Goal: Task Accomplishment & Management: Use online tool/utility

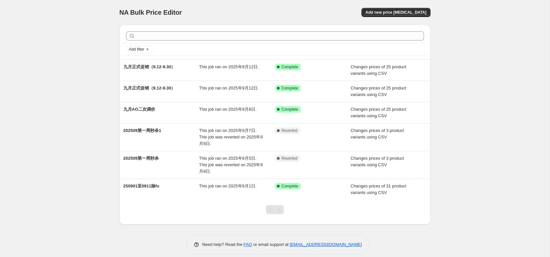
click at [283, 7] on div "NA Bulk Price Editor. This page is ready NA Bulk Price Editor Add new price [ME…" at bounding box center [274, 12] width 311 height 25
click at [386, 13] on span "Add new price [MEDICAL_DATA]" at bounding box center [395, 12] width 61 height 5
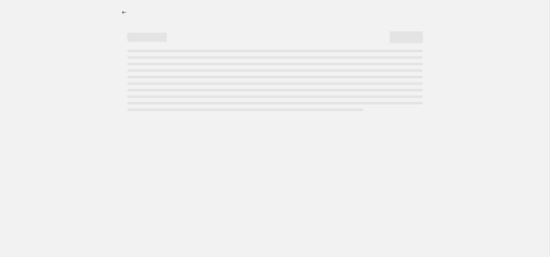
select select "percentage"
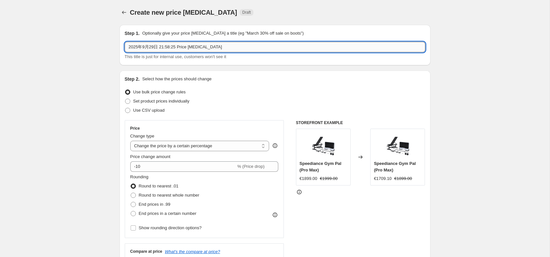
click at [274, 48] on input "2025年9月29日 21:58:25 Price [MEDICAL_DATA]" at bounding box center [275, 47] width 300 height 10
type input "20251001-20251006"
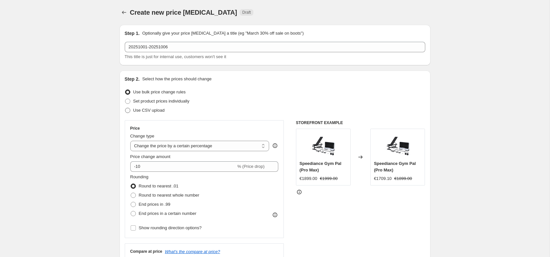
click at [159, 113] on span "Use CSV upload" at bounding box center [148, 110] width 31 height 7
click at [125, 108] on input "Use CSV upload" at bounding box center [125, 108] width 0 height 0
radio input "true"
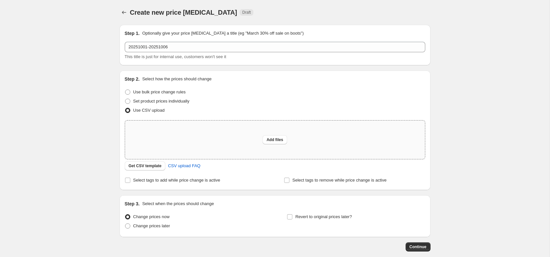
click at [202, 143] on div "Add files" at bounding box center [275, 140] width 300 height 39
type input "C:\fakepath\十月促销（10.1-10.6）.csv"
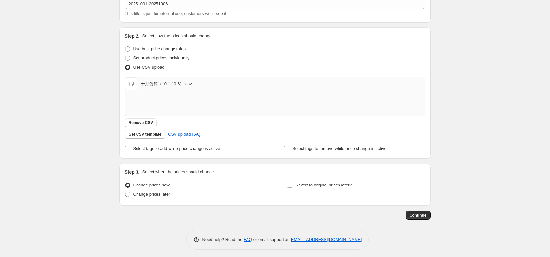
scroll to position [45, 0]
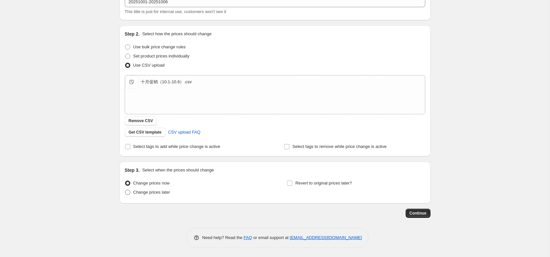
click at [155, 192] on span "Change prices later" at bounding box center [151, 192] width 37 height 5
click at [125, 190] on input "Change prices later" at bounding box center [125, 190] width 0 height 0
radio input "true"
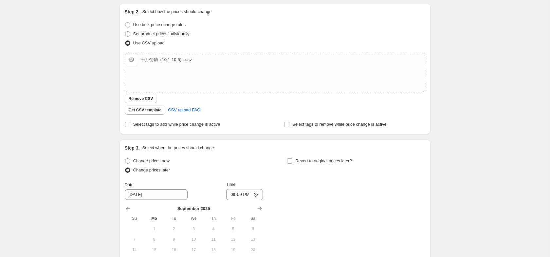
scroll to position [70, 0]
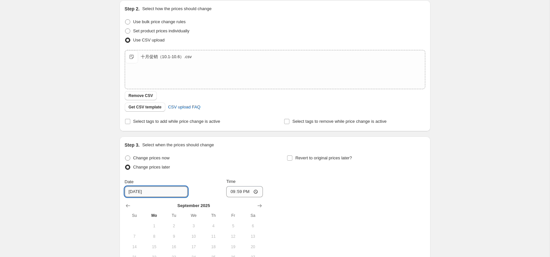
click at [150, 192] on input "[DATE]" at bounding box center [156, 192] width 63 height 10
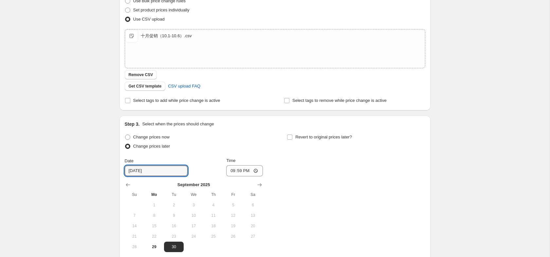
scroll to position [94, 0]
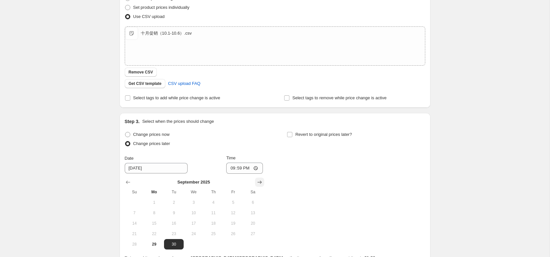
click at [261, 182] on icon "Show next month, October 2025" at bounding box center [259, 182] width 7 height 7
click at [191, 200] on span "1" at bounding box center [193, 202] width 14 height 5
type input "[DATE]"
click at [239, 168] on input "21:59" at bounding box center [244, 168] width 37 height 11
click at [246, 171] on input "00:59" at bounding box center [244, 168] width 37 height 11
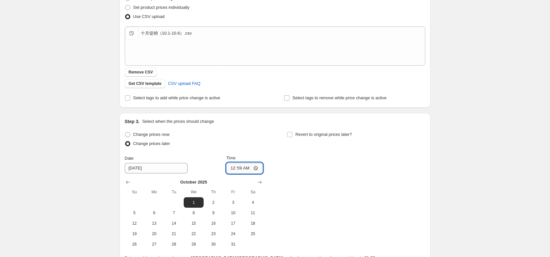
click at [246, 170] on input "00:59" at bounding box center [244, 168] width 37 height 11
type input "00:00"
click at [291, 180] on div "Change prices now Change prices later Date [DATE] Time 00:00 [DATE] Su Mo Tu We…" at bounding box center [275, 190] width 300 height 120
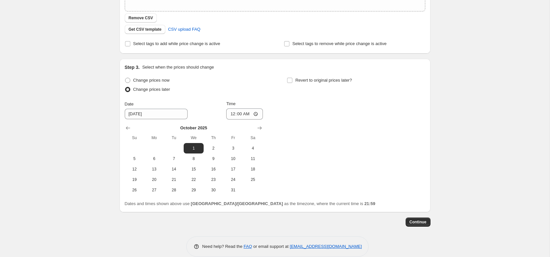
scroll to position [149, 0]
click at [417, 221] on span "Continue" at bounding box center [417, 221] width 17 height 5
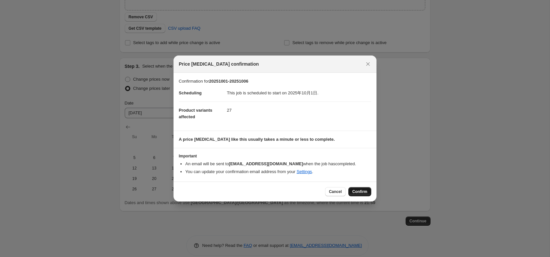
click at [365, 192] on span "Confirm" at bounding box center [359, 191] width 15 height 5
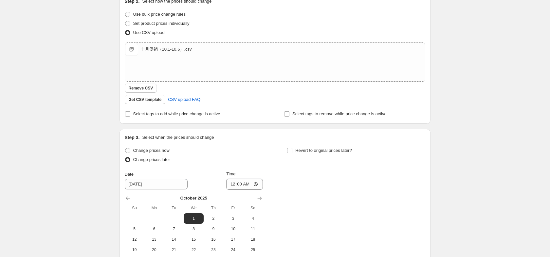
scroll to position [197, 0]
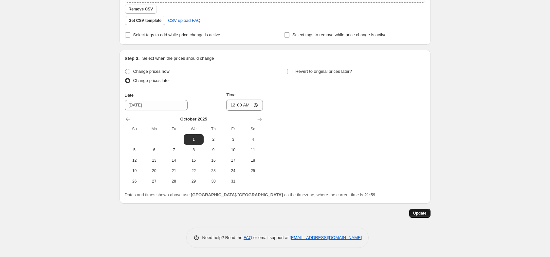
click at [411, 210] on button "Update" at bounding box center [419, 213] width 21 height 9
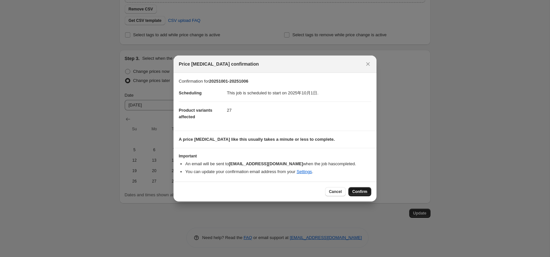
click at [354, 192] on span "Confirm" at bounding box center [359, 191] width 15 height 5
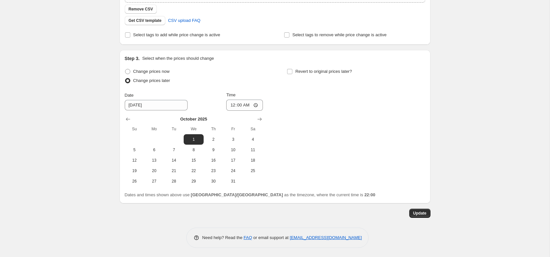
scroll to position [0, 0]
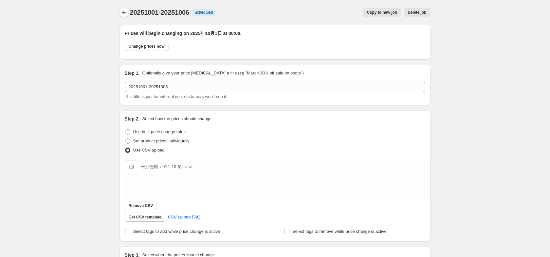
click at [124, 11] on icon "Price change jobs" at bounding box center [124, 12] width 7 height 7
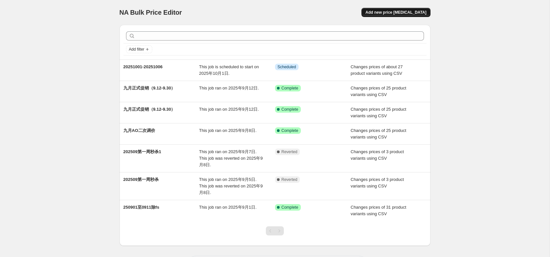
click at [409, 11] on span "Add new price [MEDICAL_DATA]" at bounding box center [395, 12] width 61 height 5
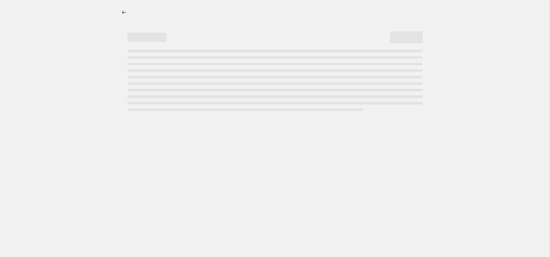
select select "percentage"
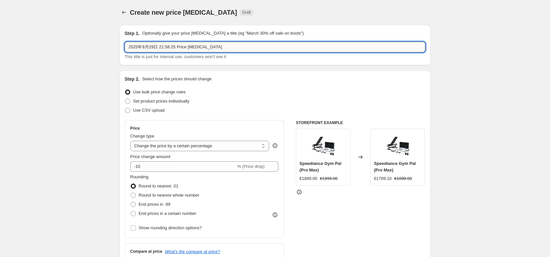
click at [247, 48] on input "2025年9月29日 21:58:25 Price [MEDICAL_DATA]" at bounding box center [275, 47] width 300 height 10
type input "20251007-20251008"
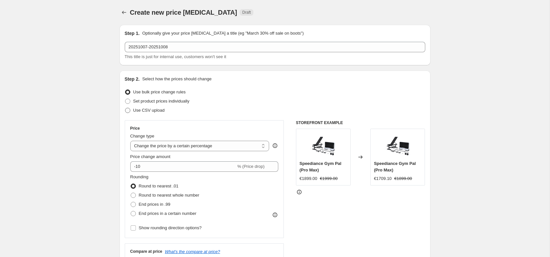
click at [156, 113] on span "Use CSV upload" at bounding box center [148, 110] width 31 height 7
click at [125, 108] on input "Use CSV upload" at bounding box center [125, 108] width 0 height 0
radio input "true"
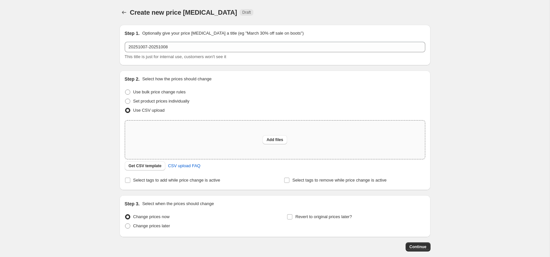
click at [206, 132] on div "Add files" at bounding box center [275, 140] width 300 height 39
type input "C:\fakepath\十月促销（10.7-10.8）.csv"
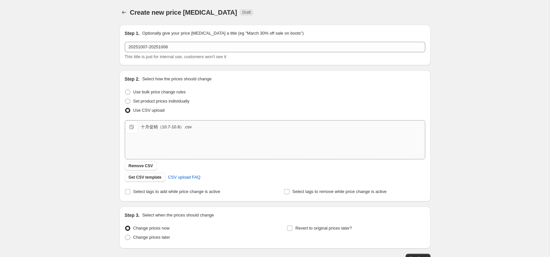
click at [99, 133] on div "Create new price [MEDICAL_DATA]. This page is ready Create new price [MEDICAL_D…" at bounding box center [274, 151] width 549 height 303
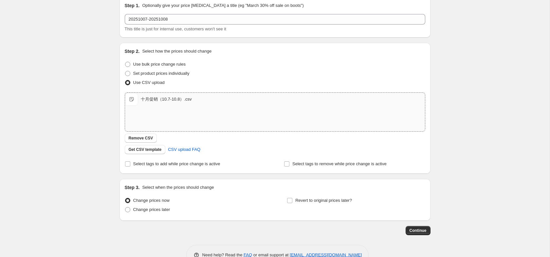
scroll to position [40, 0]
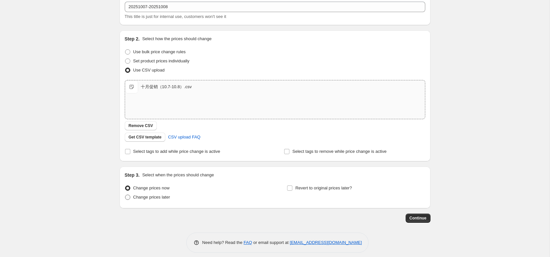
click at [144, 199] on span "Change prices later" at bounding box center [151, 197] width 37 height 5
click at [125, 195] on input "Change prices later" at bounding box center [125, 195] width 0 height 0
radio input "true"
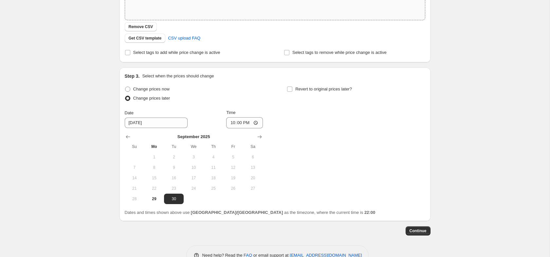
scroll to position [157, 0]
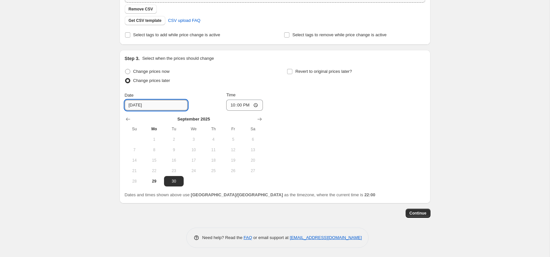
click at [147, 106] on input "[DATE]" at bounding box center [156, 105] width 63 height 10
click at [257, 121] on icon "Show next month, October 2025" at bounding box center [259, 119] width 7 height 7
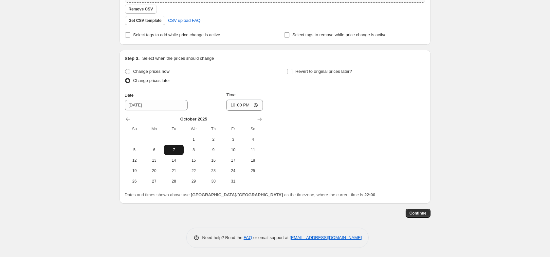
click at [174, 148] on span "7" at bounding box center [174, 150] width 14 height 5
type input "[DATE]"
click at [240, 105] on input "22:00" at bounding box center [244, 105] width 37 height 11
type input "00:00"
click at [281, 124] on div "Change prices now Change prices later Date [DATE] Time 00:00 [DATE] Su Mo Tu We…" at bounding box center [275, 127] width 300 height 120
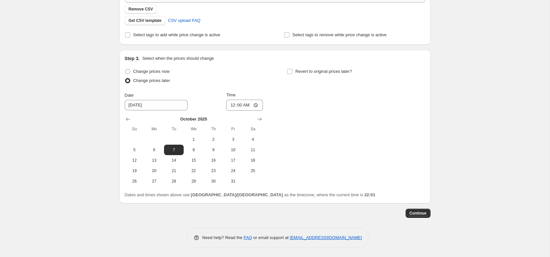
click at [386, 177] on div "Change prices now Change prices later Date [DATE] Time 00:00 [DATE] Su Mo Tu We…" at bounding box center [275, 127] width 300 height 120
click at [414, 216] on span "Continue" at bounding box center [417, 213] width 17 height 5
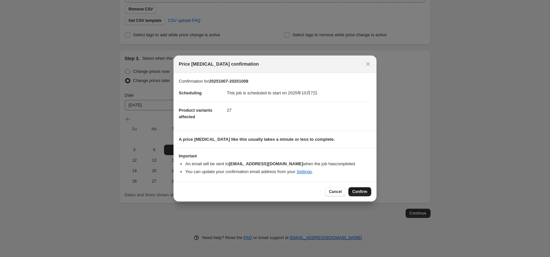
click at [362, 193] on span "Confirm" at bounding box center [359, 191] width 15 height 5
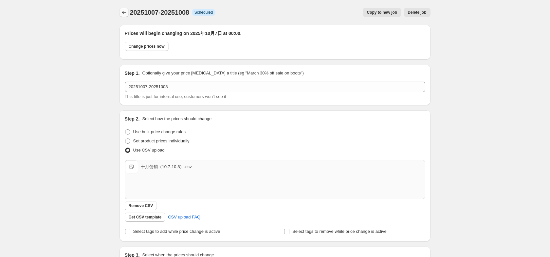
click at [123, 11] on icon "Price change jobs" at bounding box center [124, 12] width 7 height 7
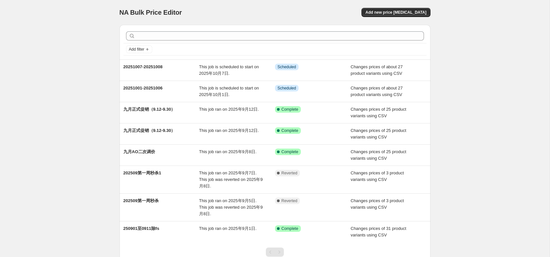
click at [95, 49] on div "NA Bulk Price Editor. This page is ready NA Bulk Price Editor Add new price [ME…" at bounding box center [274, 154] width 549 height 308
click at [396, 15] on button "Add new price [MEDICAL_DATA]" at bounding box center [395, 12] width 69 height 9
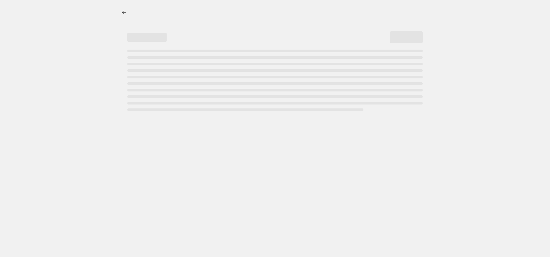
select select "percentage"
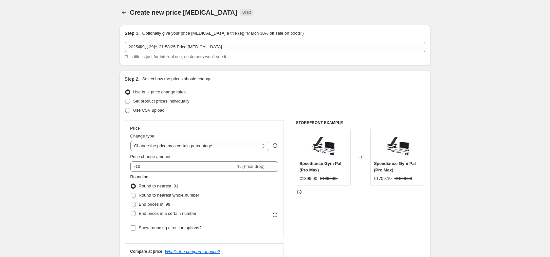
click at [160, 111] on span "Use CSV upload" at bounding box center [148, 110] width 31 height 5
click at [125, 108] on input "Use CSV upload" at bounding box center [125, 108] width 0 height 0
radio input "true"
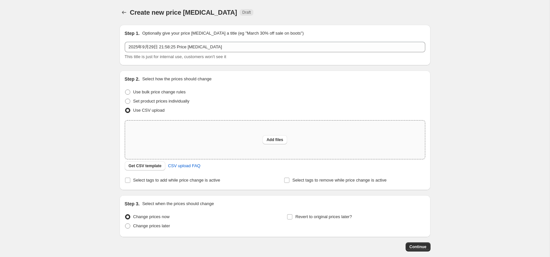
click at [185, 148] on div "Add files" at bounding box center [275, 140] width 300 height 39
type input "C:\fakepath\十月促销（10.1-10.6）.csv"
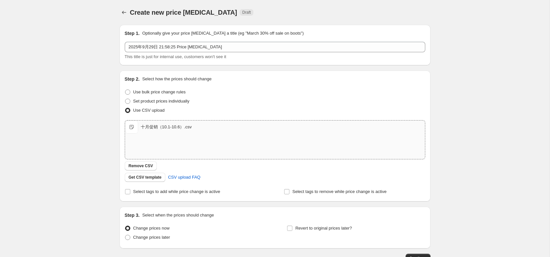
click at [202, 55] on span "This title is just for internal use, customers won't see it" at bounding box center [175, 56] width 101 height 5
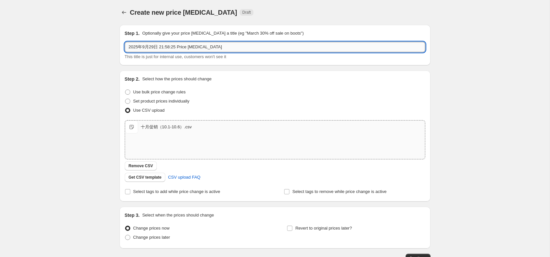
click at [205, 52] on input "2025年9月29日 21:58:25 Price [MEDICAL_DATA]" at bounding box center [275, 47] width 300 height 10
type input "20251009-20251015"
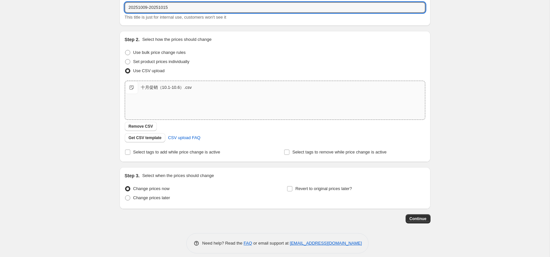
scroll to position [45, 0]
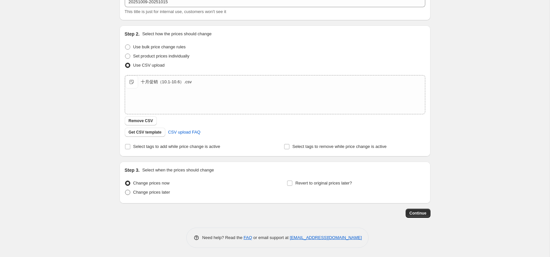
click at [167, 191] on span "Change prices later" at bounding box center [151, 192] width 37 height 5
click at [125, 190] on input "Change prices later" at bounding box center [125, 190] width 0 height 0
radio input "true"
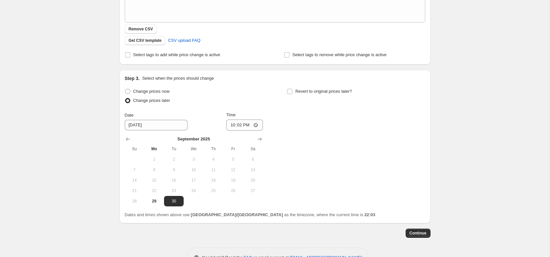
scroll to position [0, 0]
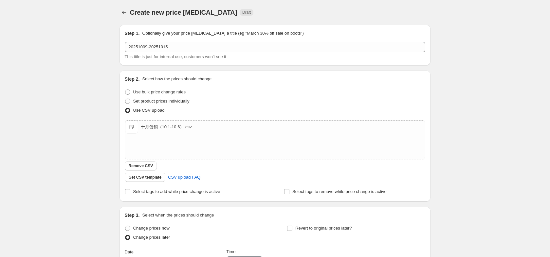
click at [281, 16] on div "Create new price [MEDICAL_DATA] Draft" at bounding box center [234, 12] width 209 height 9
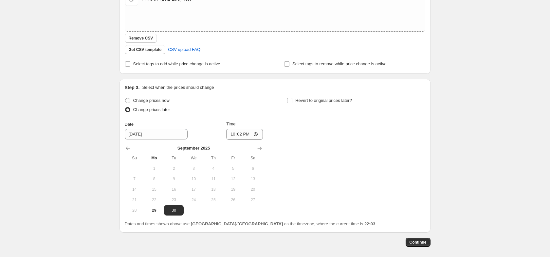
scroll to position [157, 0]
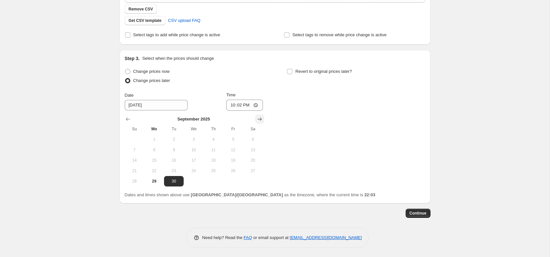
click at [256, 119] on icon "Show next month, October 2025" at bounding box center [259, 119] width 7 height 7
click at [210, 150] on span "9" at bounding box center [213, 150] width 14 height 5
type input "[DATE]"
click at [238, 108] on input "22:02" at bounding box center [244, 105] width 37 height 11
type input "00:00"
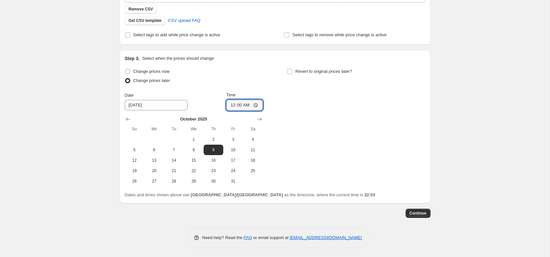
click at [448, 100] on div "Create new price [MEDICAL_DATA]. This page is ready Create new price [MEDICAL_D…" at bounding box center [274, 50] width 549 height 415
click at [412, 214] on span "Continue" at bounding box center [417, 213] width 17 height 5
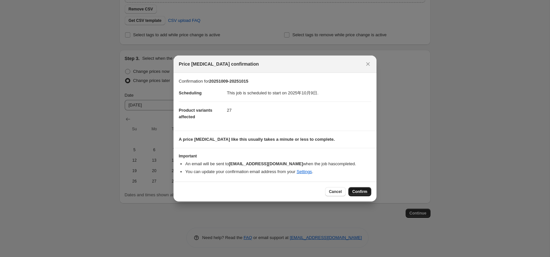
click at [361, 192] on span "Confirm" at bounding box center [359, 191] width 15 height 5
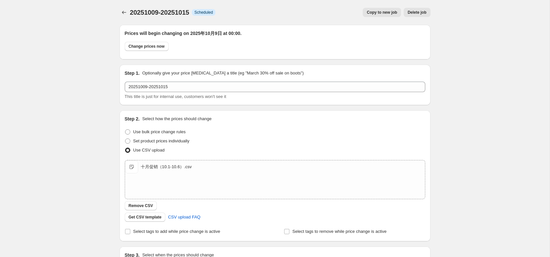
scroll to position [157, 0]
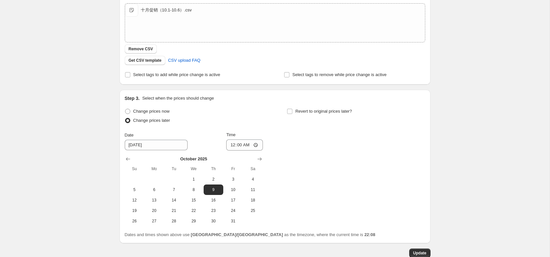
click at [77, 101] on div "20251009-20251015. This page is ready 20251009-20251015 Info Scheduled Copy to …" at bounding box center [274, 70] width 549 height 455
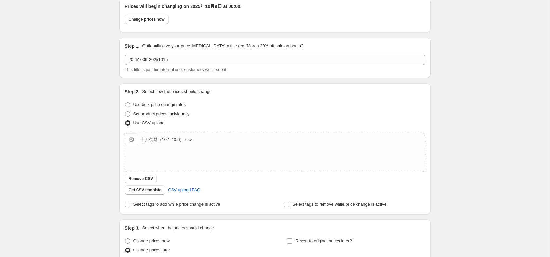
scroll to position [0, 0]
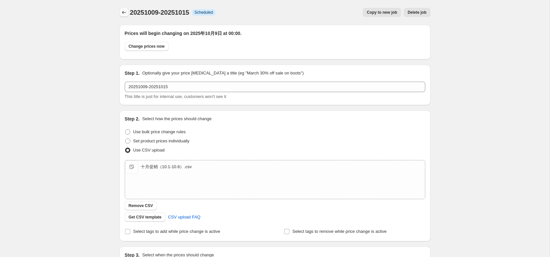
click at [121, 11] on icon "Price change jobs" at bounding box center [124, 12] width 7 height 7
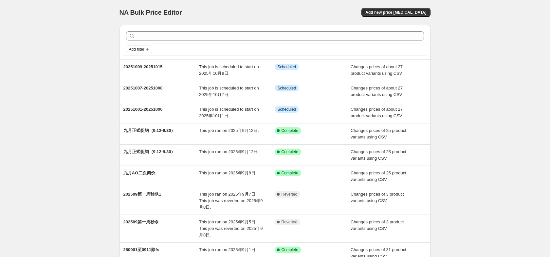
click at [101, 113] on div "NA Bulk Price Editor. This page is ready NA Bulk Price Editor Add new price [ME…" at bounding box center [274, 164] width 549 height 329
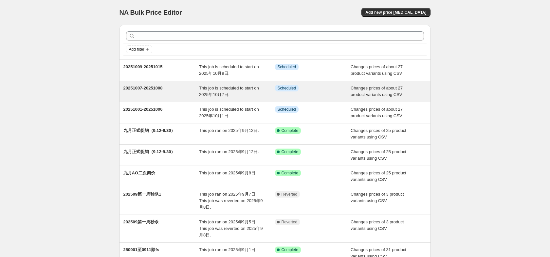
click at [159, 86] on span "20251007-20251008" at bounding box center [142, 88] width 39 height 5
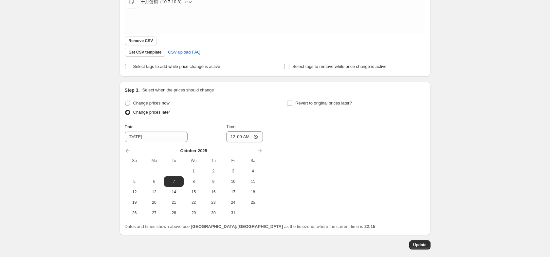
scroll to position [166, 0]
click at [236, 134] on input "00:00" at bounding box center [244, 136] width 37 height 11
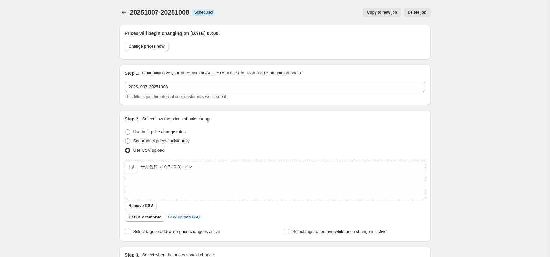
click at [84, 52] on div "20251007-20251008. This page is ready 20251007-20251008 Info Scheduled Copy to …" at bounding box center [274, 227] width 549 height 455
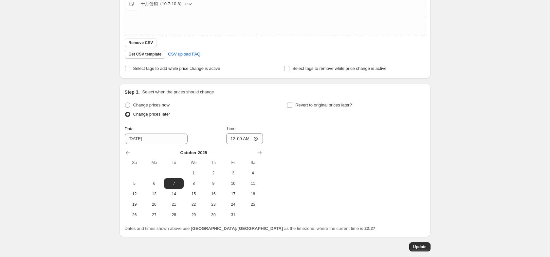
scroll to position [197, 0]
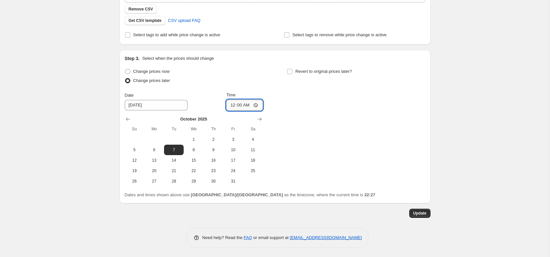
click at [238, 106] on input "00:00" at bounding box center [244, 105] width 37 height 11
click at [483, 93] on div "20251007-20251008. This page is ready 20251007-20251008 Info Scheduled Copy to …" at bounding box center [274, 30] width 549 height 455
click at [426, 209] on button "Update" at bounding box center [419, 213] width 21 height 9
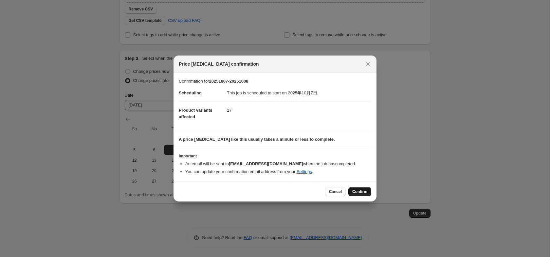
click at [355, 193] on span "Confirm" at bounding box center [359, 191] width 15 height 5
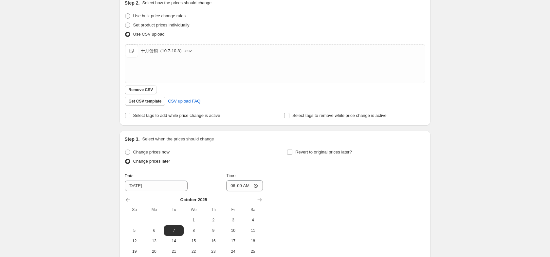
scroll to position [197, 0]
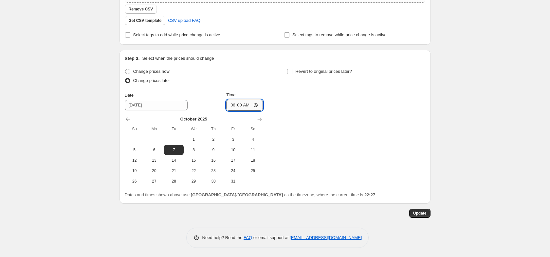
click at [238, 103] on input "06:00" at bounding box center [244, 105] width 37 height 11
click at [397, 189] on div "Change prices now Change prices later Date 10/7/2025 Time 05:59 October 2025 Su…" at bounding box center [275, 133] width 300 height 132
click at [426, 219] on div "Prices will begin changing on 2025年10月7日 at 06:00. Change prices now Step 1. Op…" at bounding box center [274, 36] width 311 height 426
click at [423, 209] on button "Update" at bounding box center [419, 213] width 21 height 9
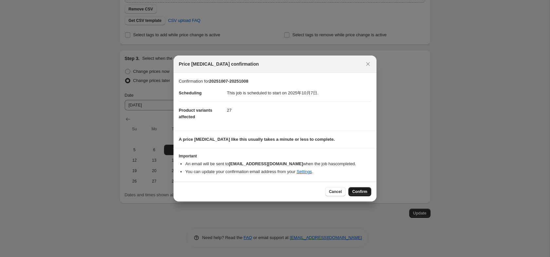
click at [357, 191] on span "Confirm" at bounding box center [359, 191] width 15 height 5
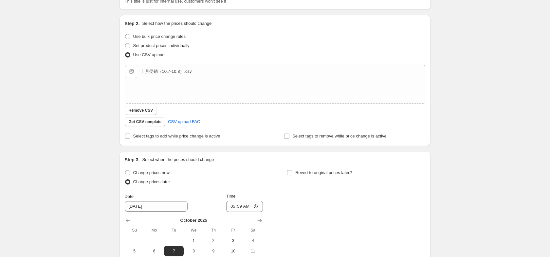
scroll to position [197, 0]
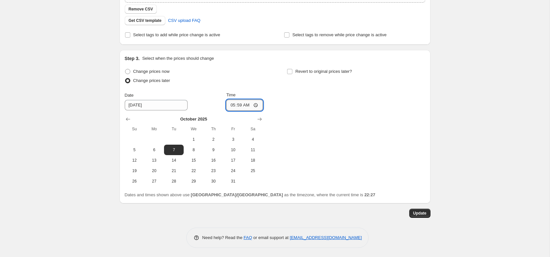
click at [245, 108] on input "05:59" at bounding box center [244, 105] width 37 height 11
click at [246, 104] on input "05:59" at bounding box center [244, 105] width 37 height 11
type input "05:50"
click at [425, 142] on div "Step 3. Select when the prices should change Change prices now Change prices la…" at bounding box center [274, 127] width 311 height 154
click at [419, 207] on div "Prices will begin changing on 2025年10月7日 at 05:59. Change prices now Step 1. Op…" at bounding box center [272, 21] width 316 height 396
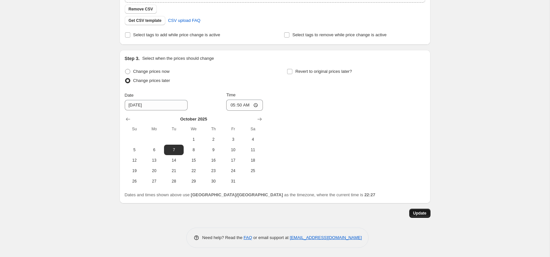
click at [420, 214] on span "Update" at bounding box center [419, 213] width 13 height 5
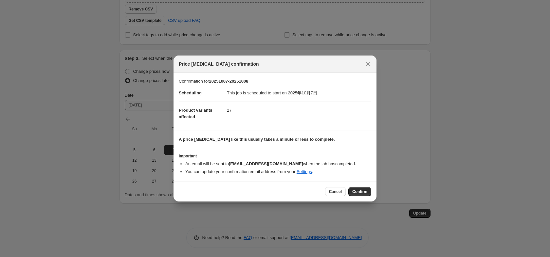
click at [357, 200] on div "Cancel Confirm" at bounding box center [274, 192] width 203 height 20
click at [367, 190] on button "Confirm" at bounding box center [359, 191] width 23 height 9
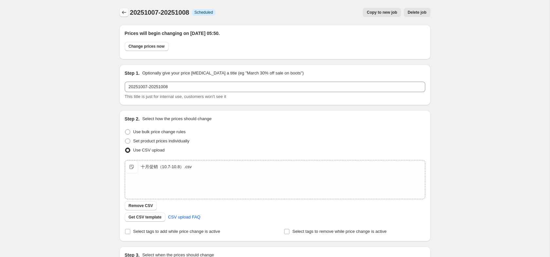
click at [124, 12] on icon "Price change jobs" at bounding box center [124, 12] width 7 height 7
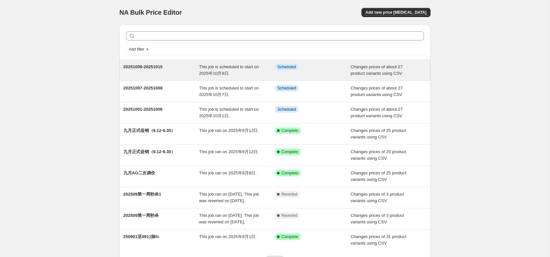
click at [152, 74] on div "20251009-20251015" at bounding box center [161, 70] width 76 height 13
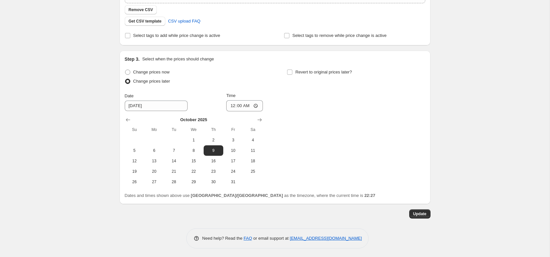
scroll to position [197, 0]
click at [238, 103] on input "00:00" at bounding box center [244, 105] width 37 height 11
type input "06:00"
click at [370, 170] on div "Change prices now Change prices later Date 10/9/2025 Time 06:00 October 2025 Su…" at bounding box center [275, 127] width 300 height 120
click at [413, 215] on span "Update" at bounding box center [419, 213] width 13 height 5
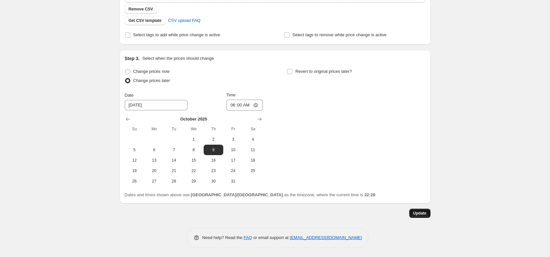
scroll to position [0, 0]
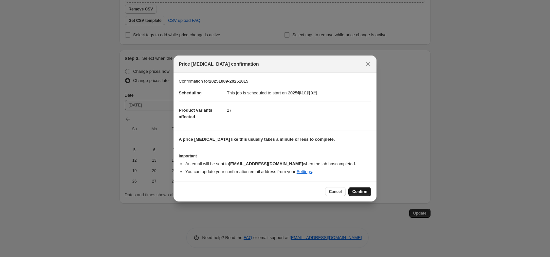
click at [358, 193] on span "Confirm" at bounding box center [359, 191] width 15 height 5
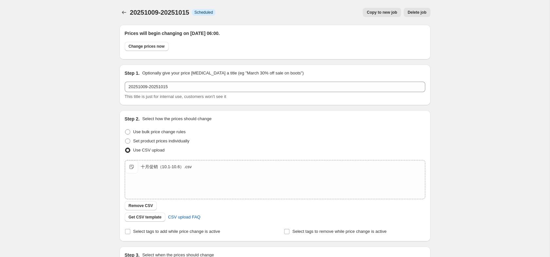
click at [118, 14] on div "20251009-20251015. This page is ready 20251009-20251015 Info Scheduled Copy to …" at bounding box center [275, 227] width 327 height 455
click at [124, 14] on icon "Price change jobs" at bounding box center [124, 12] width 7 height 7
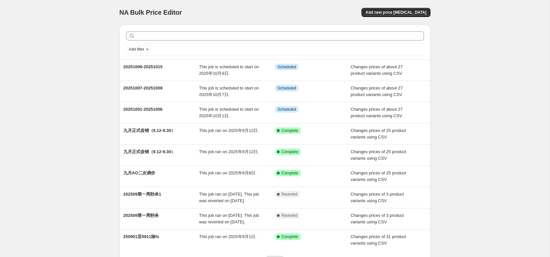
click at [67, 49] on div "NA Bulk Price Editor. This page is ready NA Bulk Price Editor Add new price [ME…" at bounding box center [274, 158] width 549 height 316
click at [478, 55] on div "NA Bulk Price Editor. This page is ready NA Bulk Price Editor Add new price [ME…" at bounding box center [274, 158] width 549 height 316
